Goal: Transaction & Acquisition: Purchase product/service

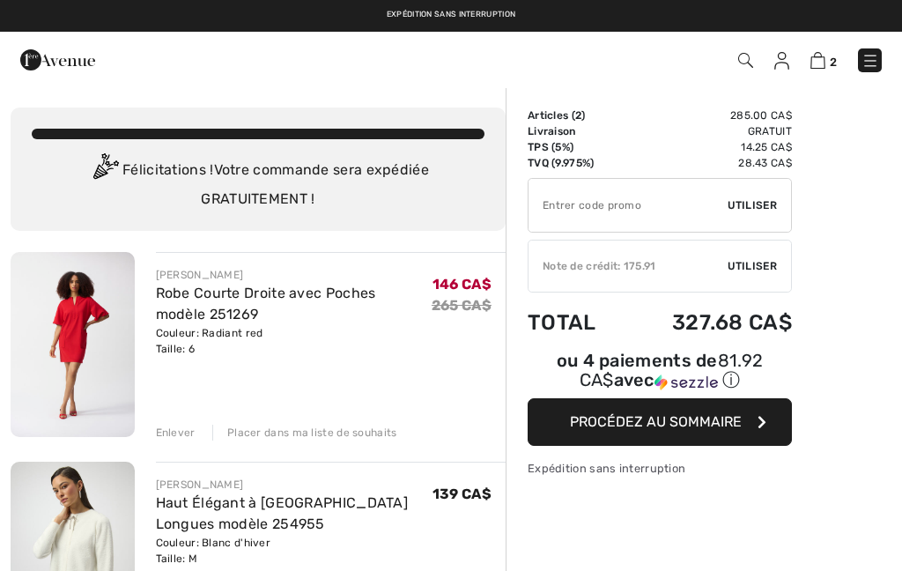
click at [250, 298] on link "Robe Courte Droite avec Poches modèle 251269" at bounding box center [266, 303] width 220 height 38
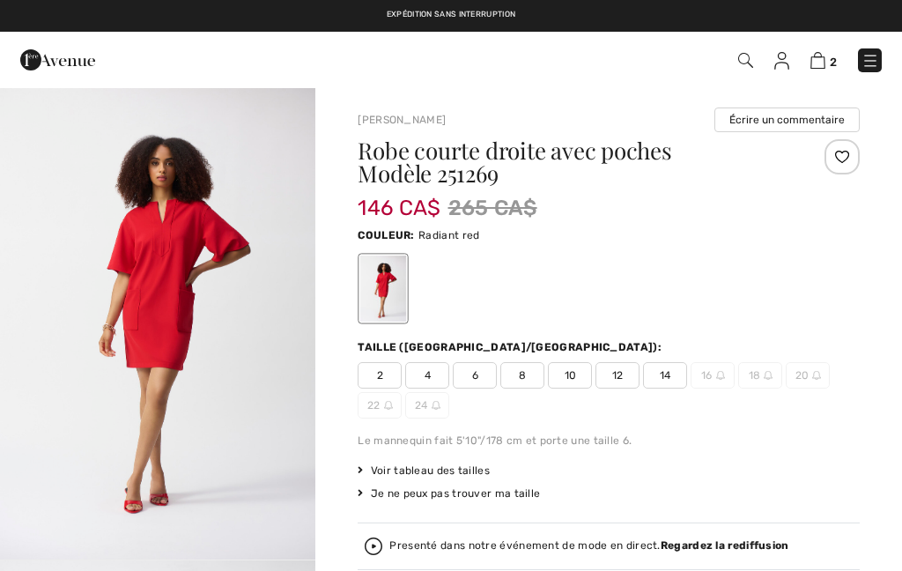
click at [489, 379] on span "6" at bounding box center [475, 375] width 44 height 26
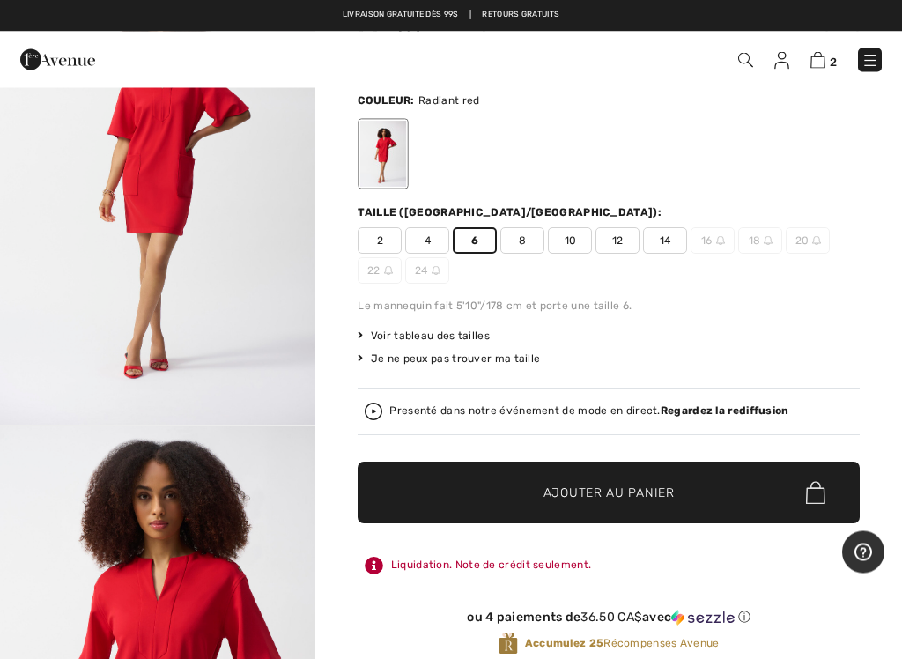
scroll to position [135, 0]
click at [472, 341] on span "Voir tableau des tailles" at bounding box center [423, 336] width 132 height 16
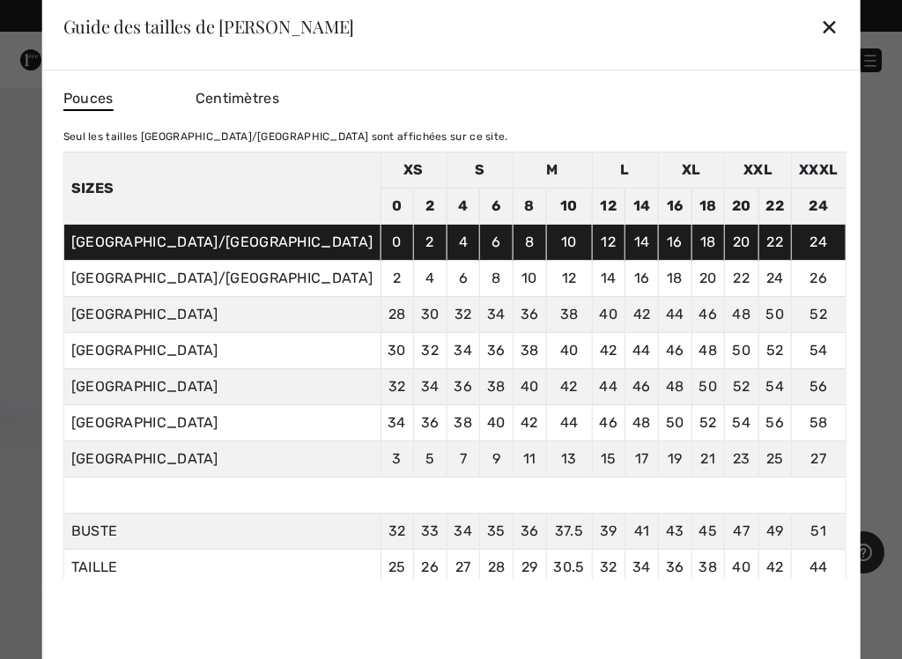
click at [820, 30] on div "✕" at bounding box center [829, 26] width 18 height 37
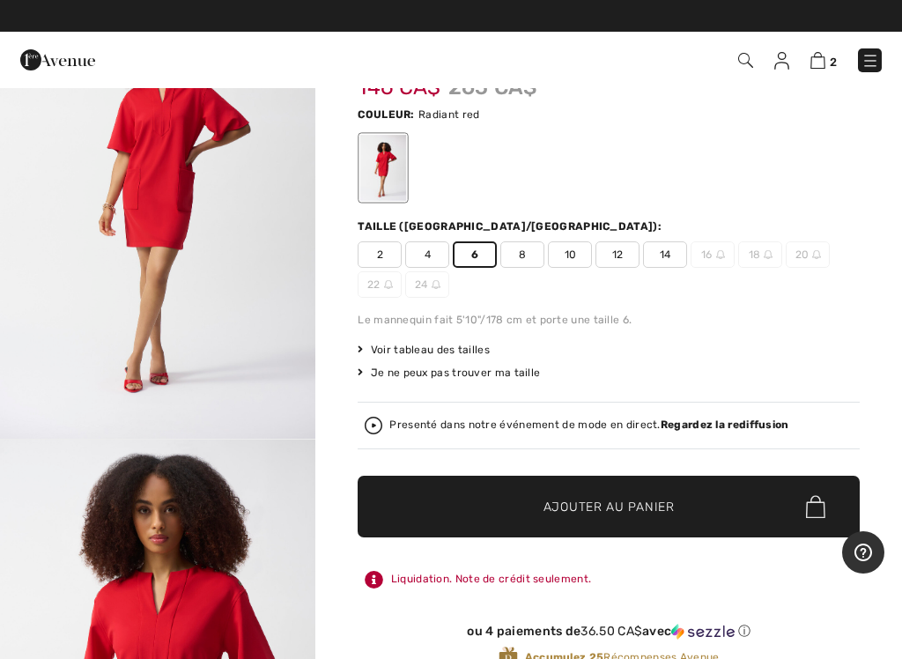
scroll to position [125, 0]
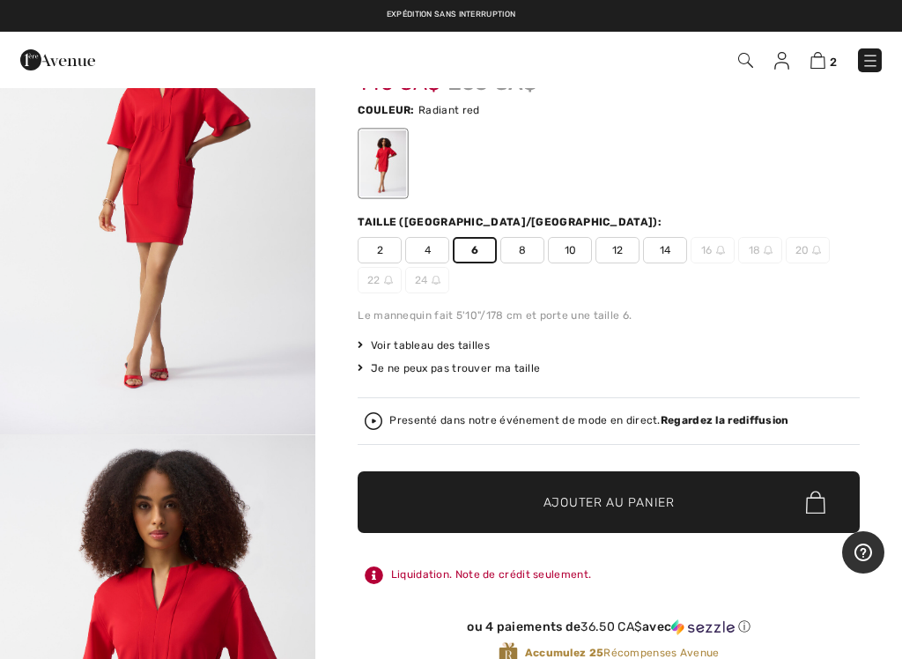
click at [821, 67] on img at bounding box center [817, 60] width 15 height 17
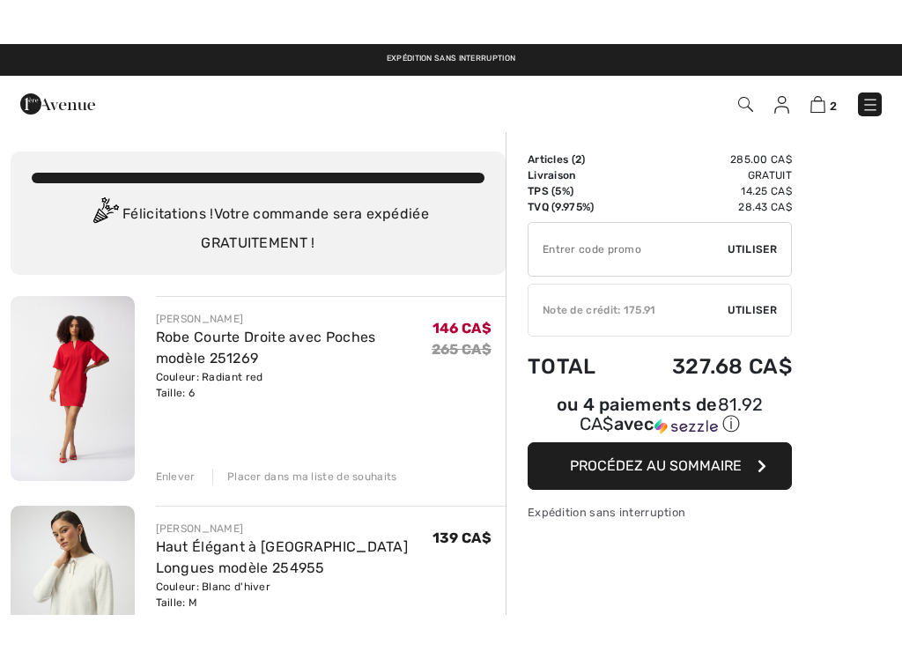
scroll to position [86, 0]
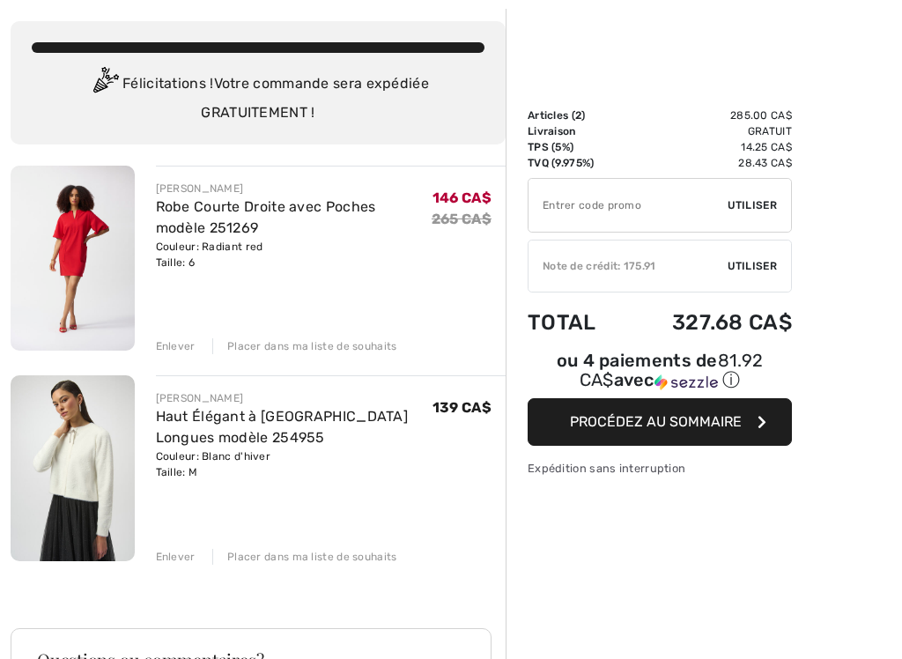
click at [181, 563] on div "JOSEPH RIBKOFF Robe Courte Droite avec Poches modèle 251269 Couleur: Radiant re…" at bounding box center [258, 638] width 495 height 945
click at [180, 557] on div "Enlever" at bounding box center [176, 556] width 40 height 16
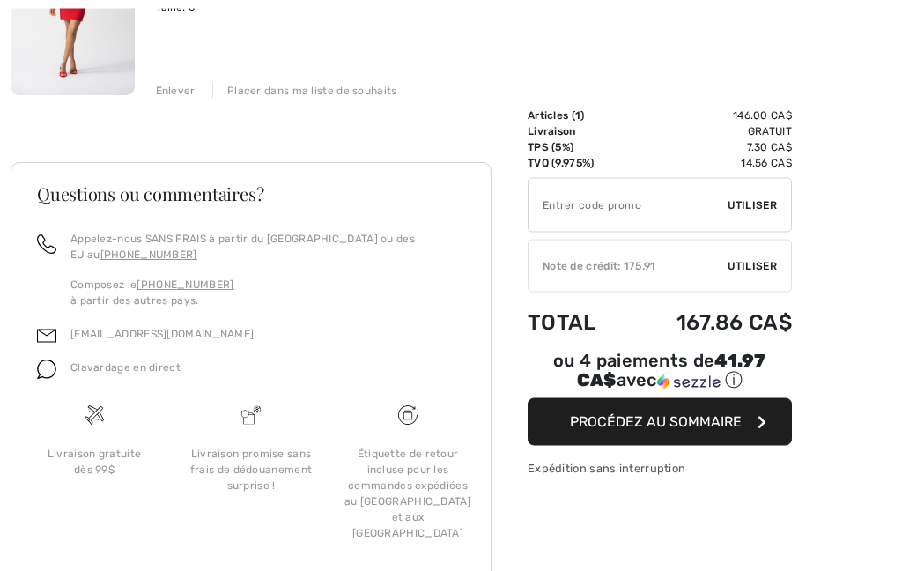
scroll to position [384, 0]
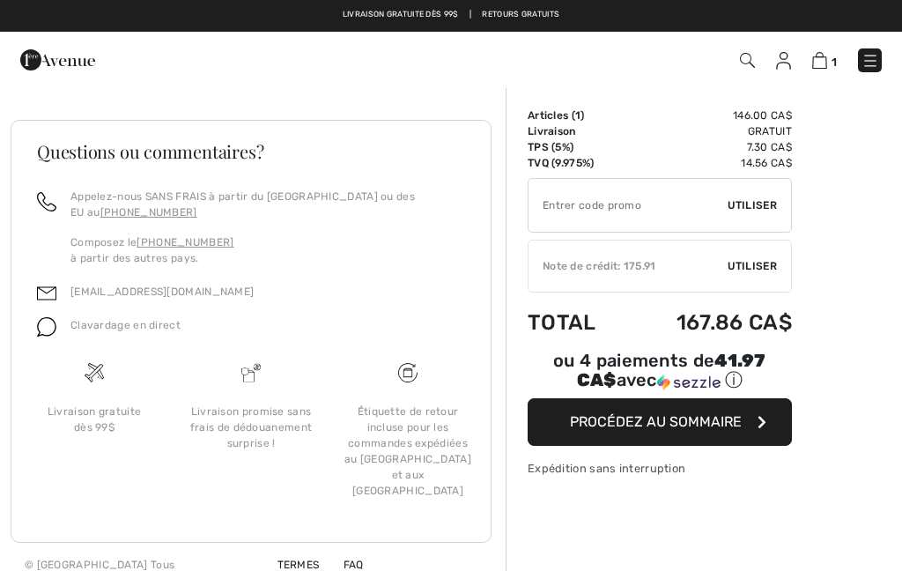
click at [762, 438] on button "Procédez au sommaire" at bounding box center [659, 422] width 264 height 48
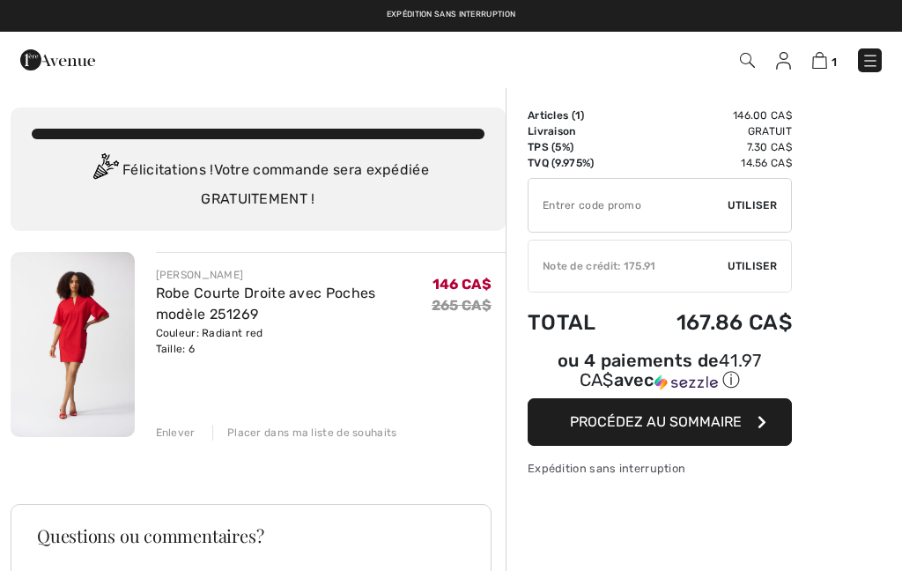
click at [756, 269] on span "Utiliser" at bounding box center [751, 266] width 49 height 16
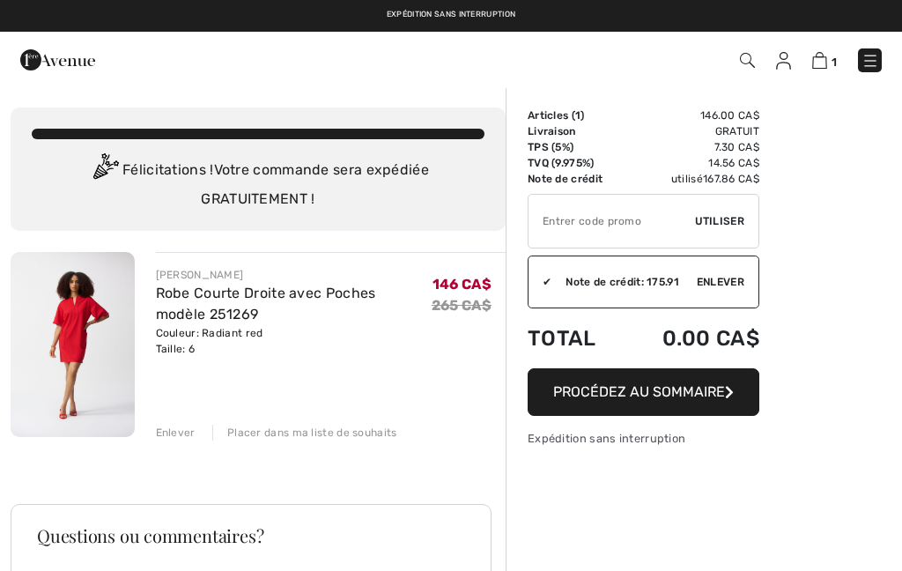
click at [690, 245] on input "TEXT" at bounding box center [611, 221] width 166 height 53
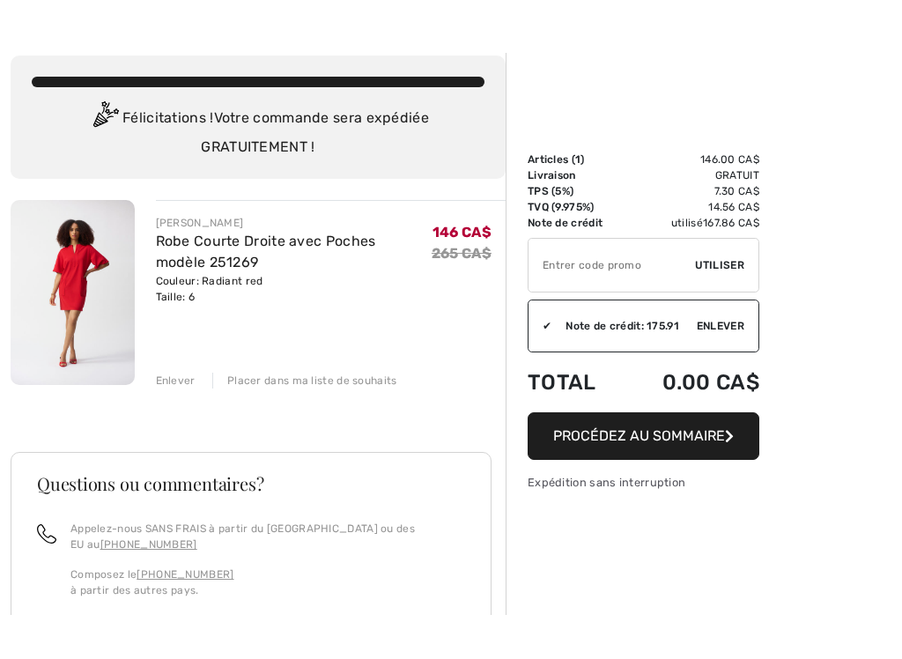
scroll to position [116, 0]
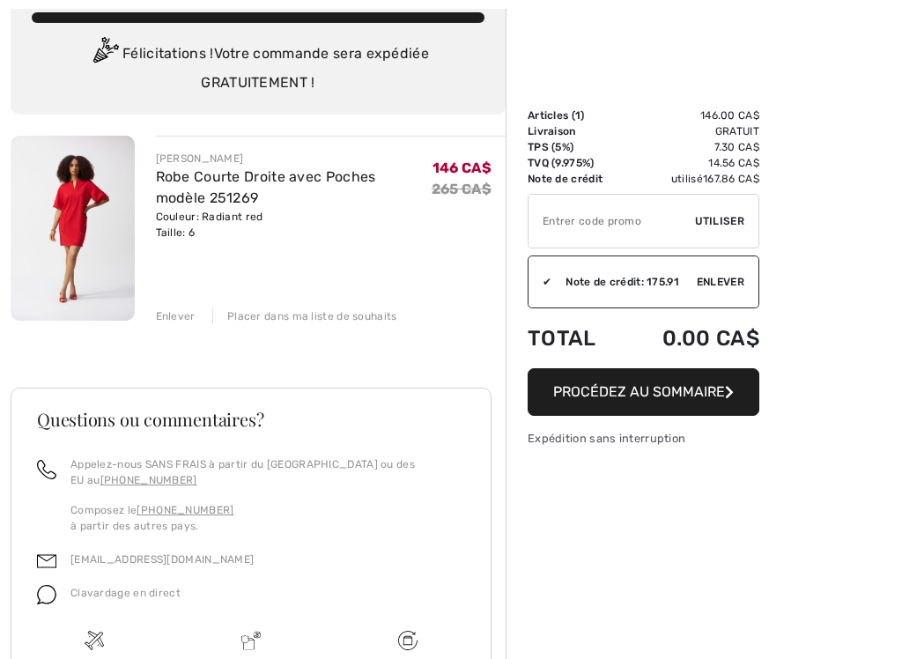
click at [719, 391] on span "Procédez au sommaire" at bounding box center [639, 391] width 172 height 17
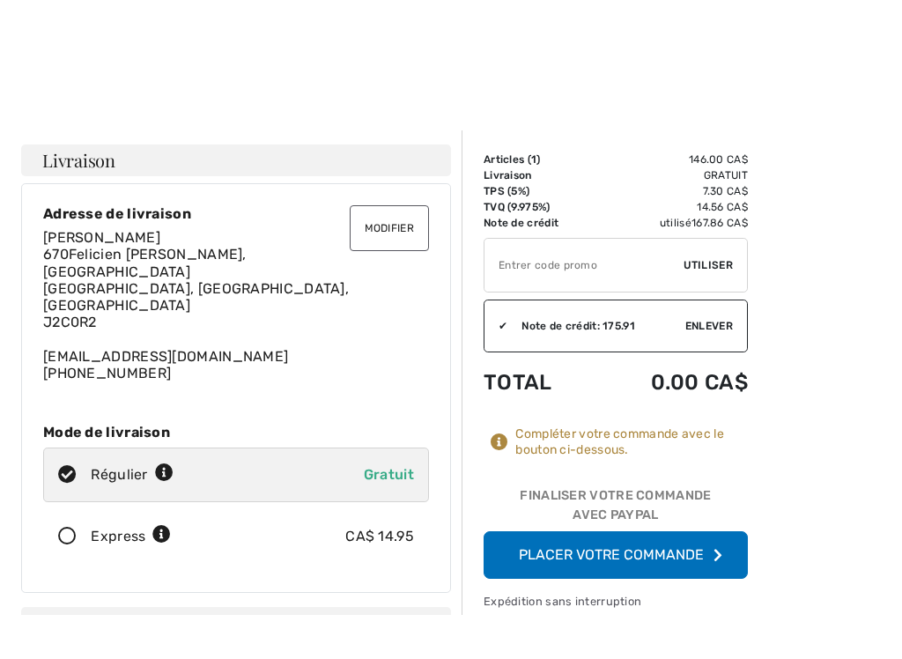
scroll to position [14, 0]
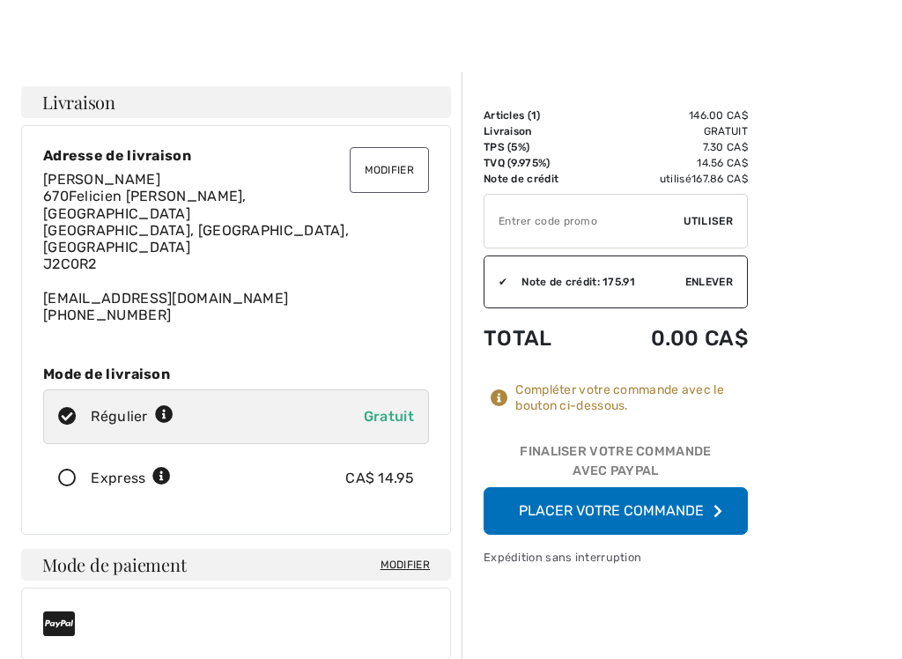
click at [713, 519] on button "Placer votre commande" at bounding box center [615, 511] width 264 height 48
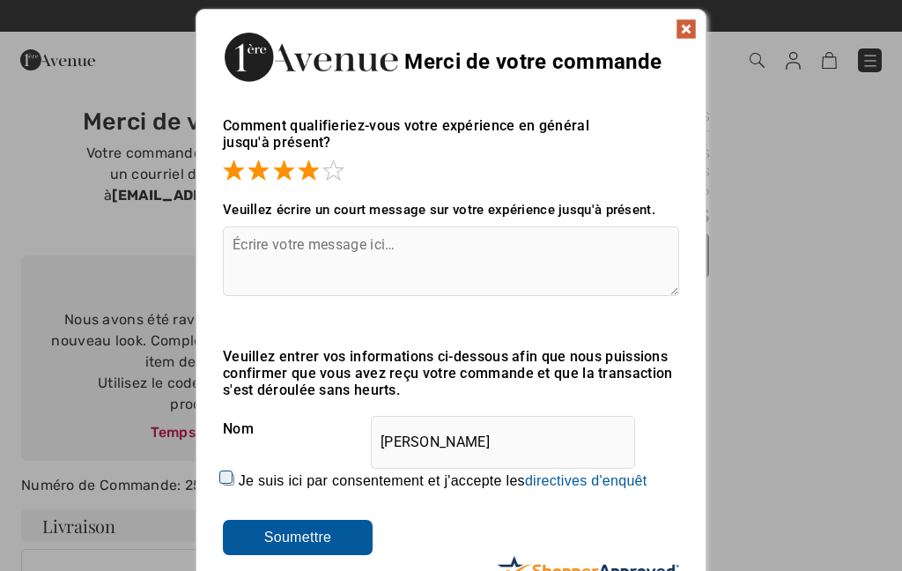
click at [266, 262] on textarea at bounding box center [451, 261] width 456 height 70
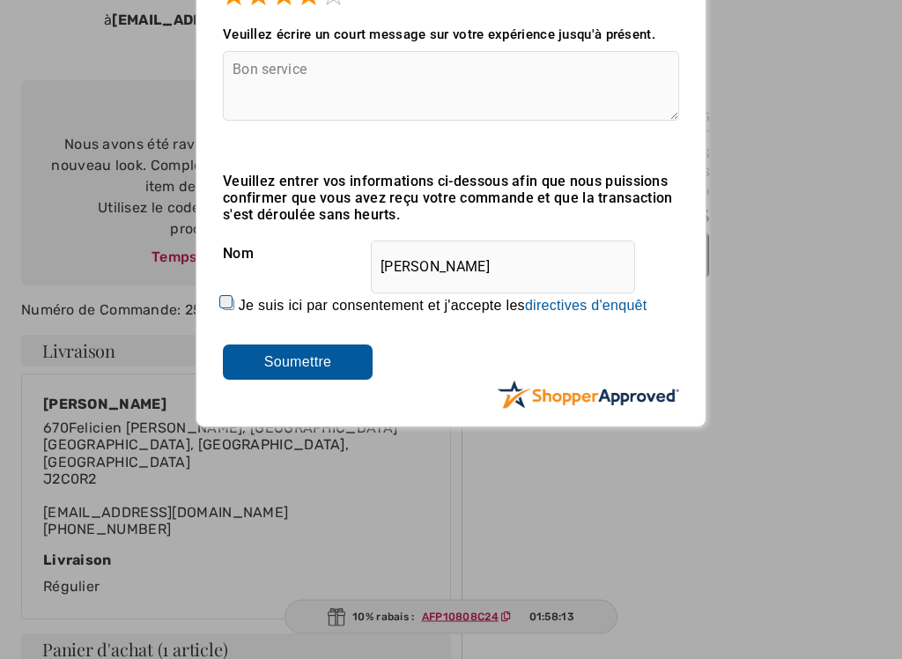
scroll to position [175, 0]
type textarea "Bon service"
click at [295, 368] on input "Soumettre" at bounding box center [298, 361] width 150 height 35
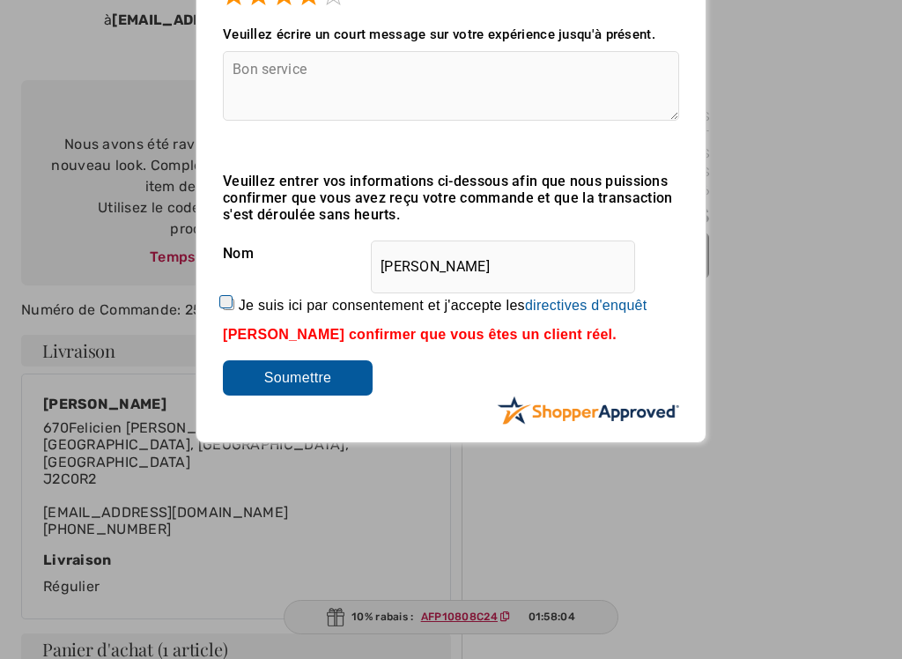
click at [228, 309] on input "Je suis ici par consentement et j'accepte les En soumettant une évaluation, vou…" at bounding box center [228, 303] width 11 height 11
checkbox input "true"
click at [306, 395] on input "Soumettre" at bounding box center [298, 377] width 150 height 35
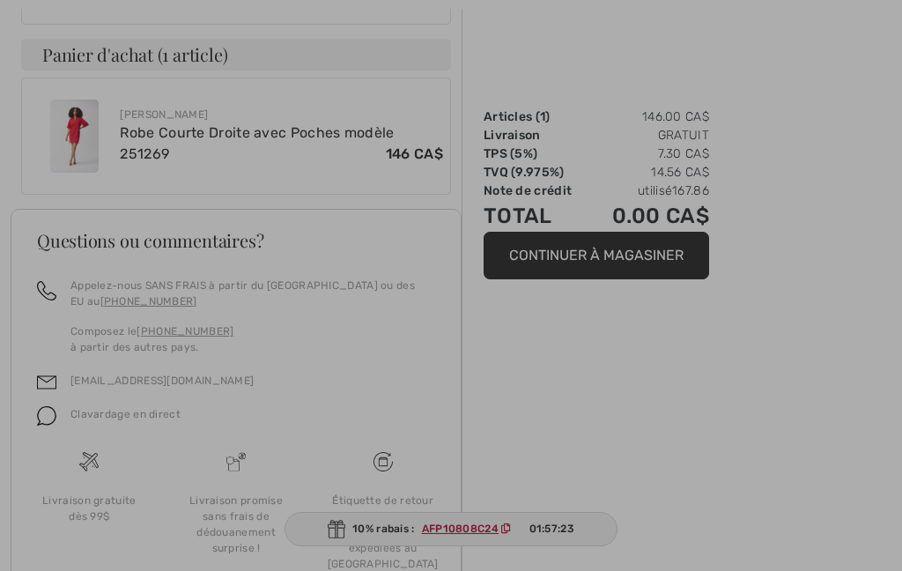
scroll to position [835, 0]
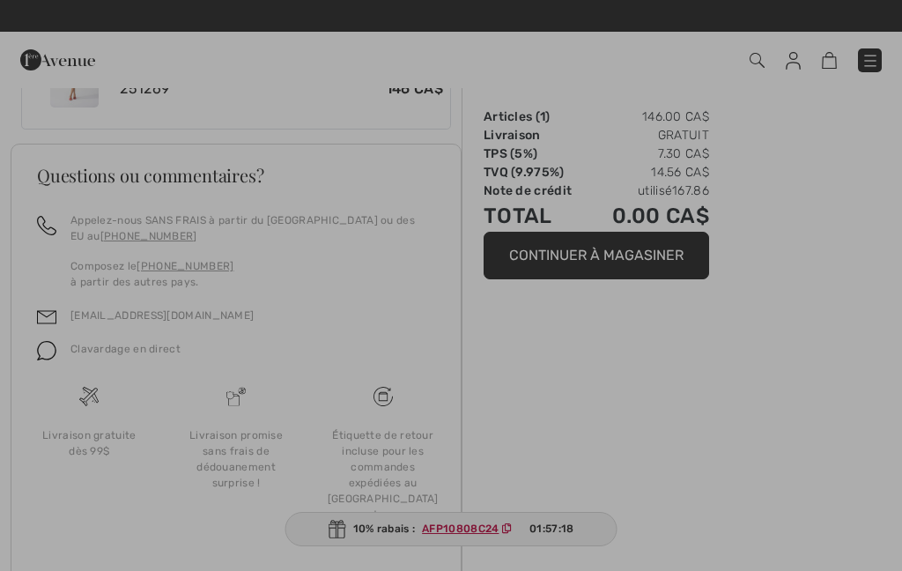
click at [483, 536] on div at bounding box center [451, 285] width 902 height 571
click at [468, 531] on div at bounding box center [451, 285] width 902 height 571
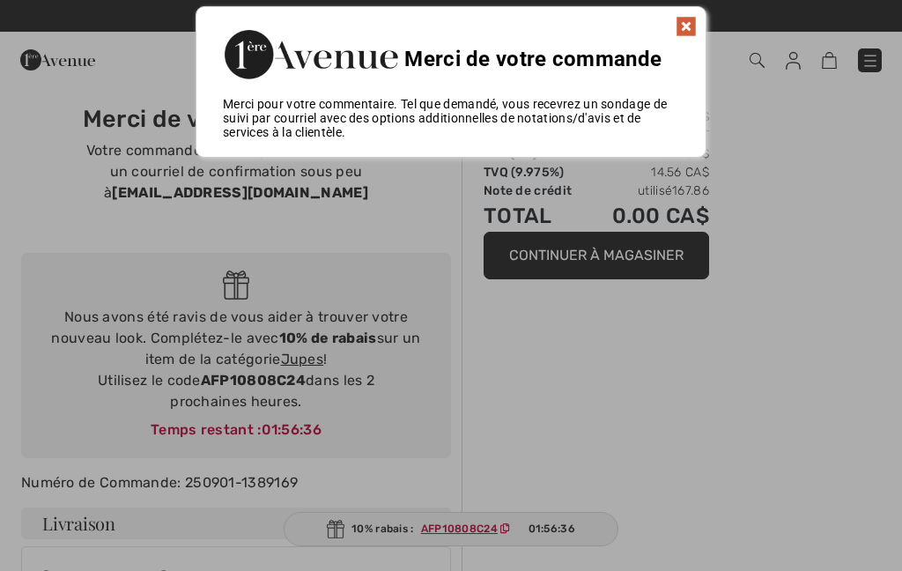
scroll to position [0, 0]
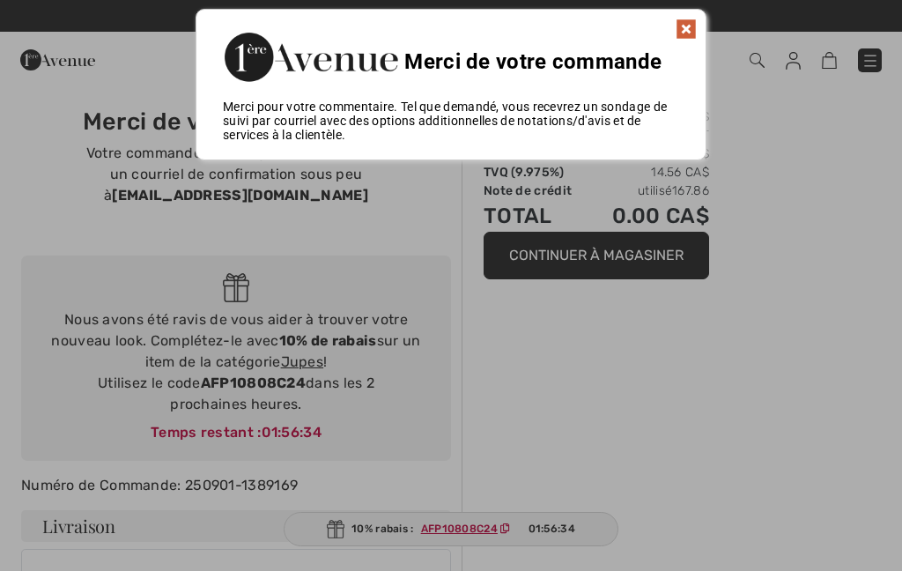
click at [695, 18] on img at bounding box center [685, 28] width 21 height 21
